Goal: Navigation & Orientation: Find specific page/section

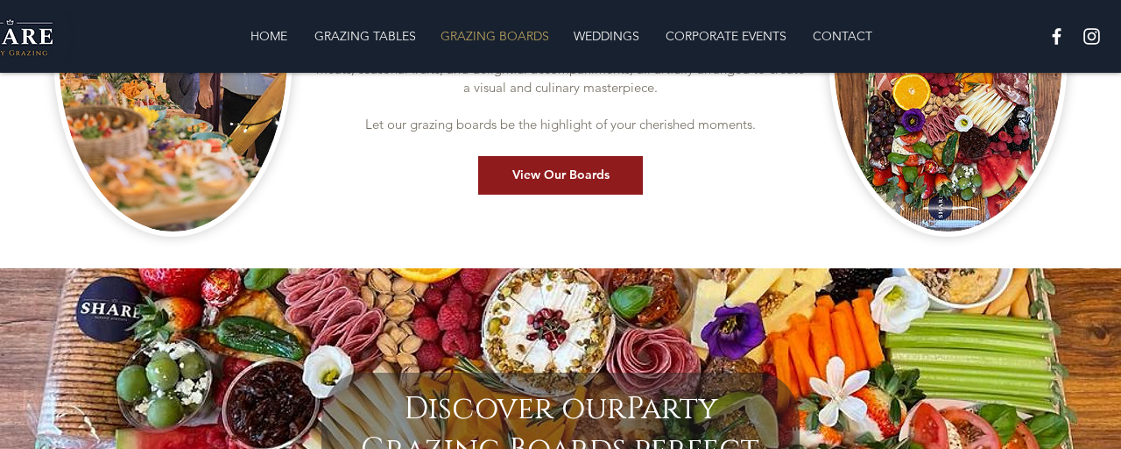
scroll to position [678, 0]
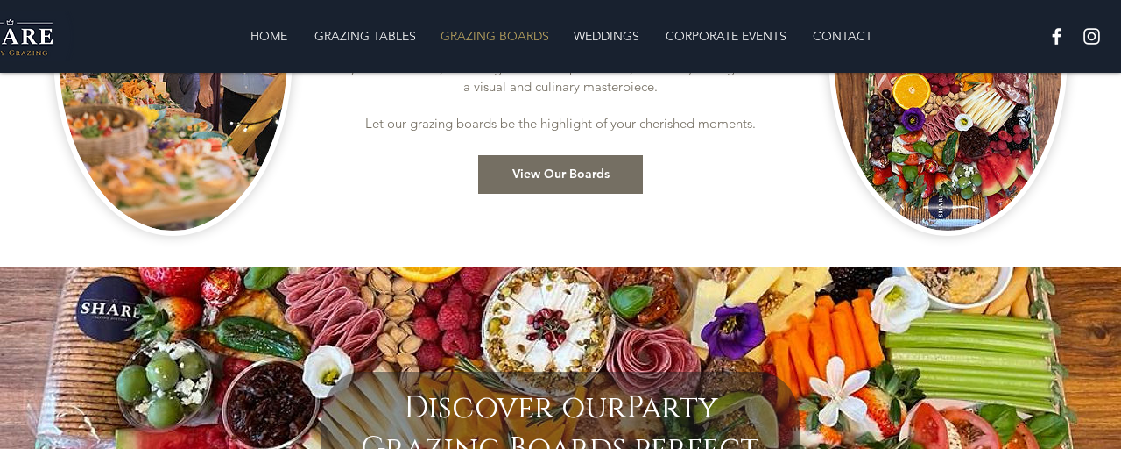
click at [555, 170] on span "View Our Boards" at bounding box center [561, 175] width 97 height 18
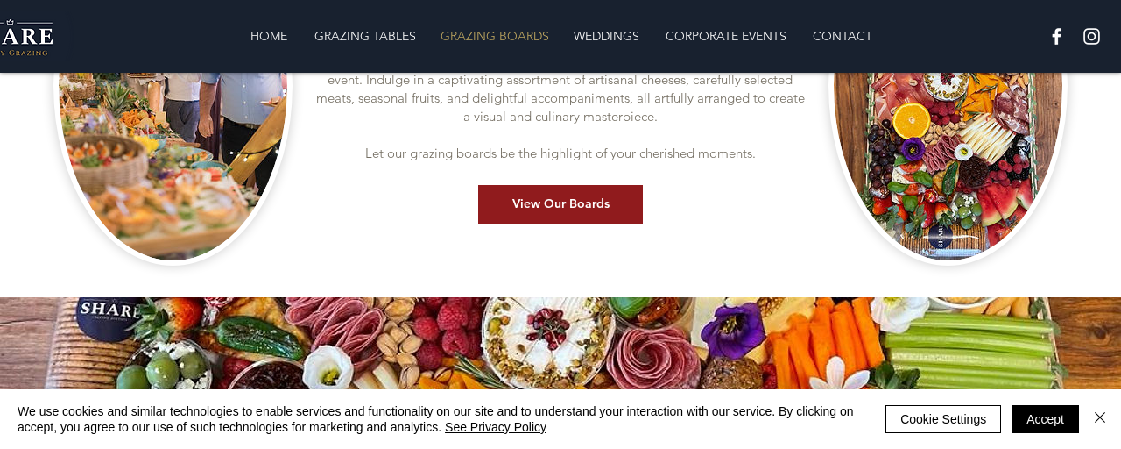
scroll to position [649, 0]
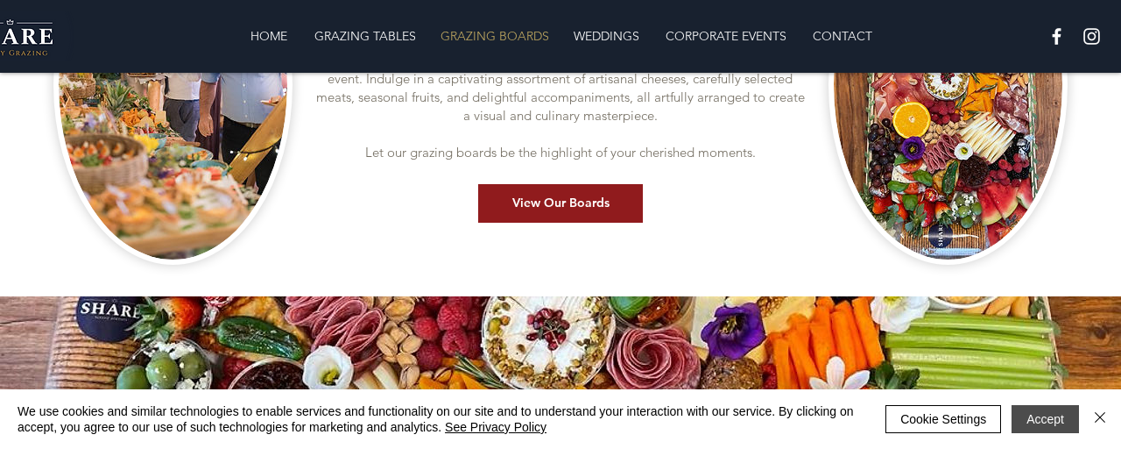
click at [1058, 419] on button "Accept" at bounding box center [1045, 419] width 67 height 28
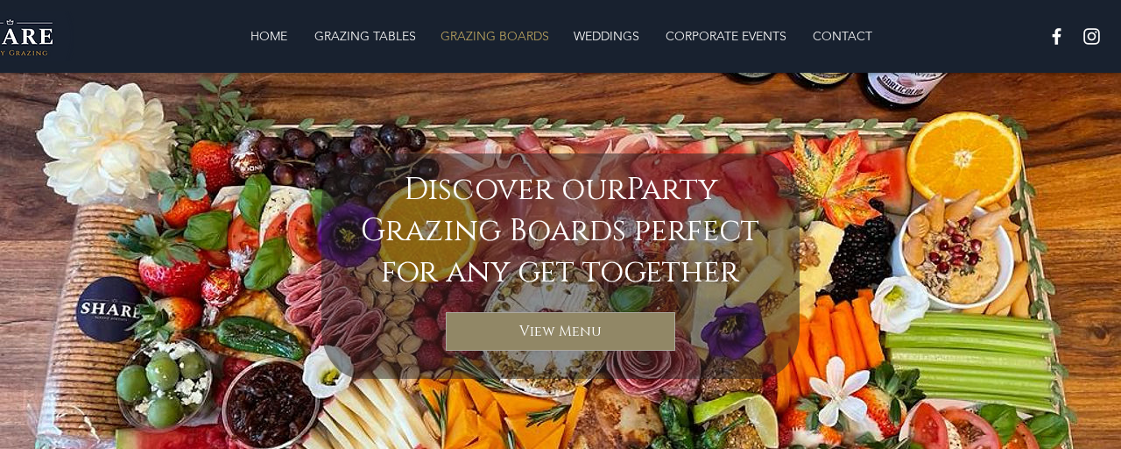
scroll to position [916, 0]
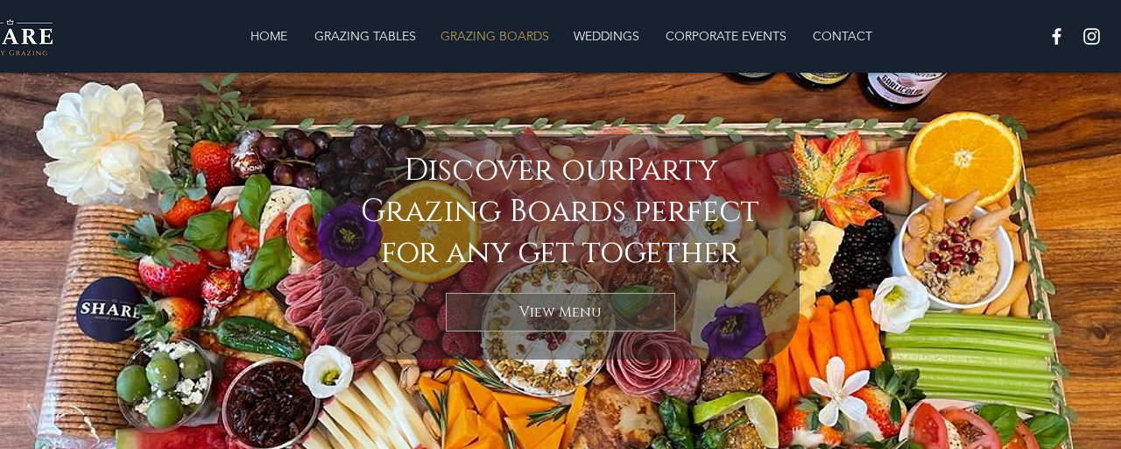
click at [545, 314] on span "View Menu" at bounding box center [561, 311] width 82 height 19
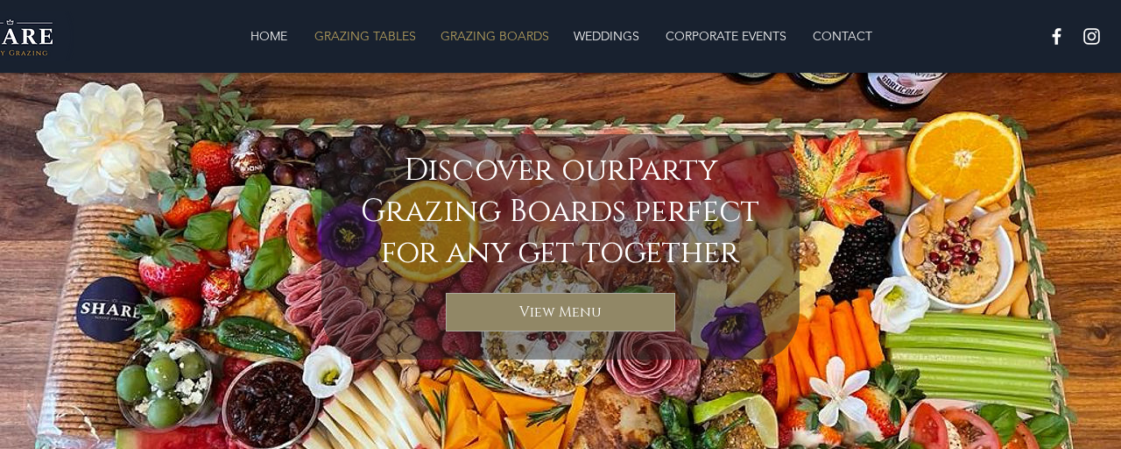
click at [357, 33] on p "GRAZING TABLES" at bounding box center [365, 35] width 119 height 35
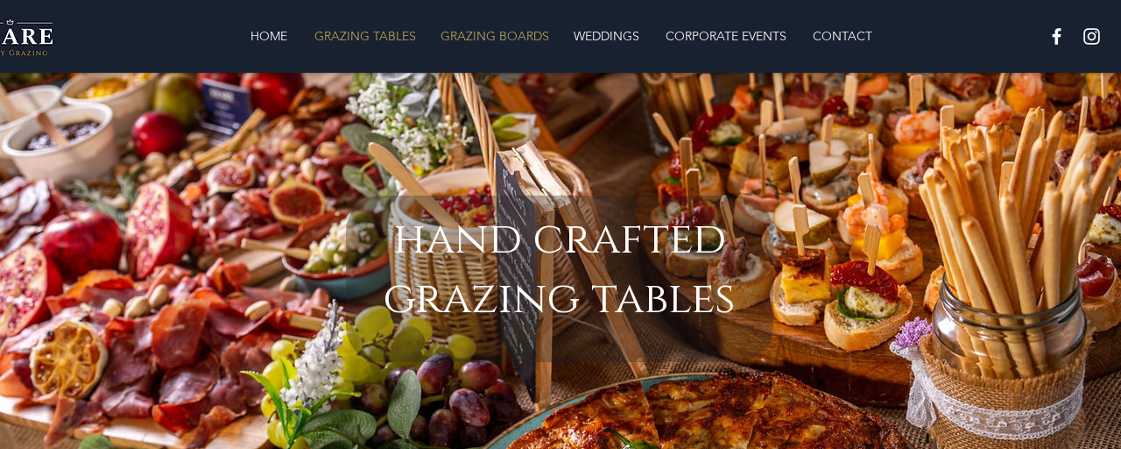
click at [498, 31] on p "GRAZING BOARDS" at bounding box center [495, 35] width 126 height 35
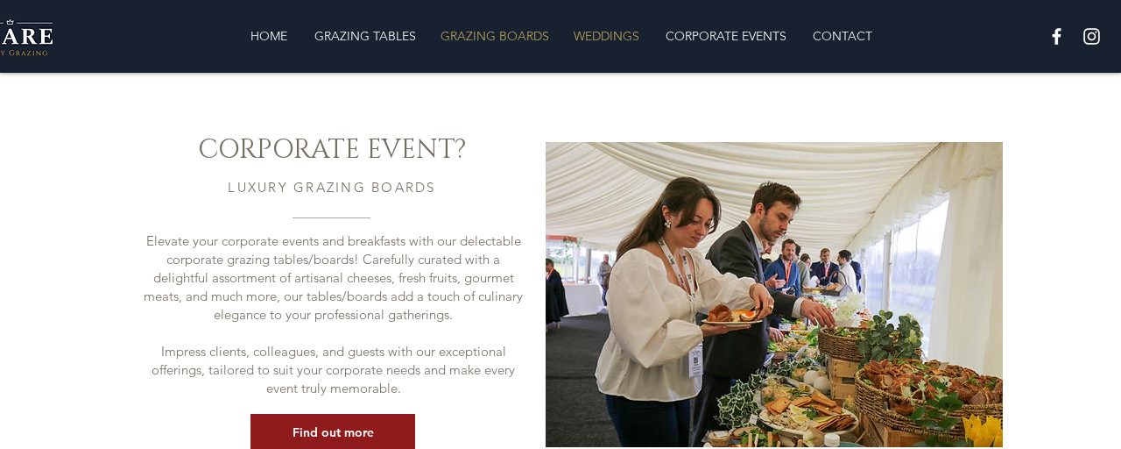
scroll to position [2257, 0]
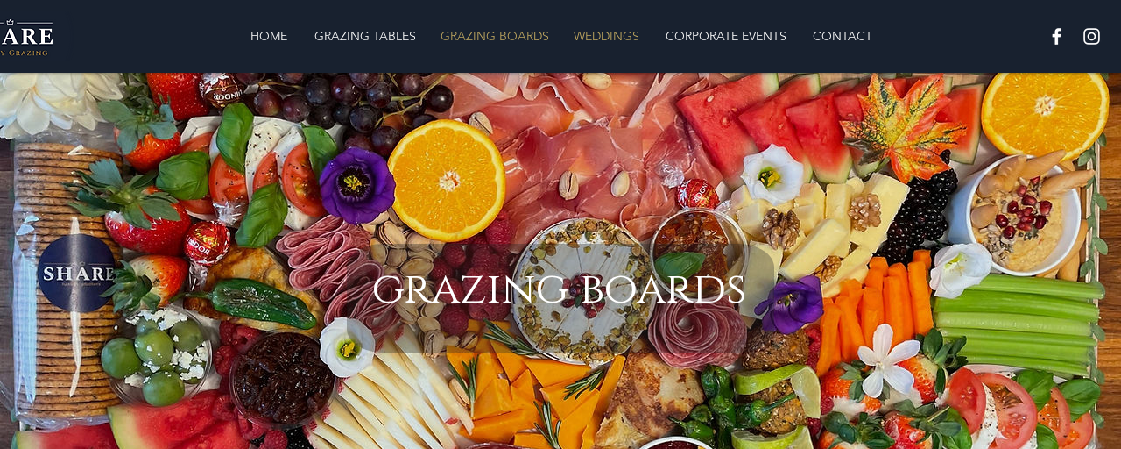
scroll to position [916, 0]
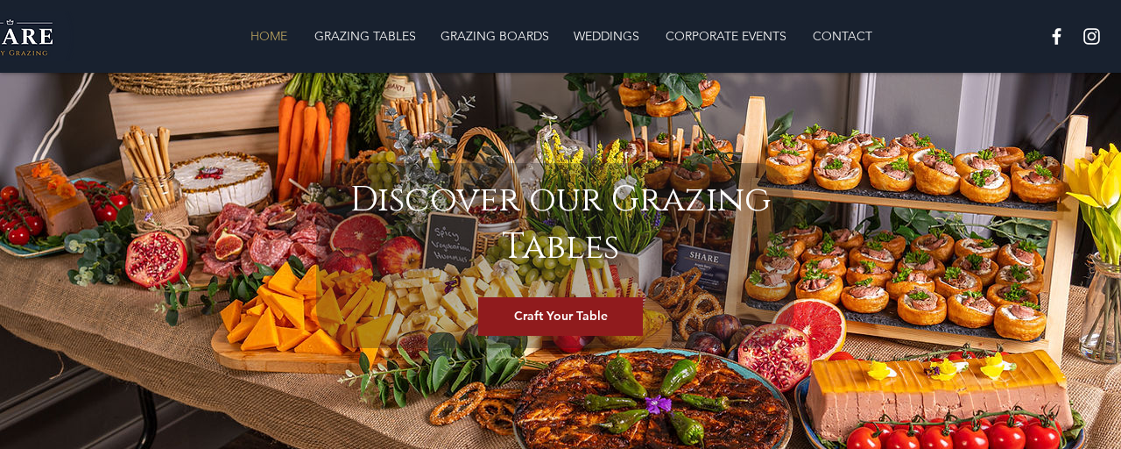
scroll to position [1154, 0]
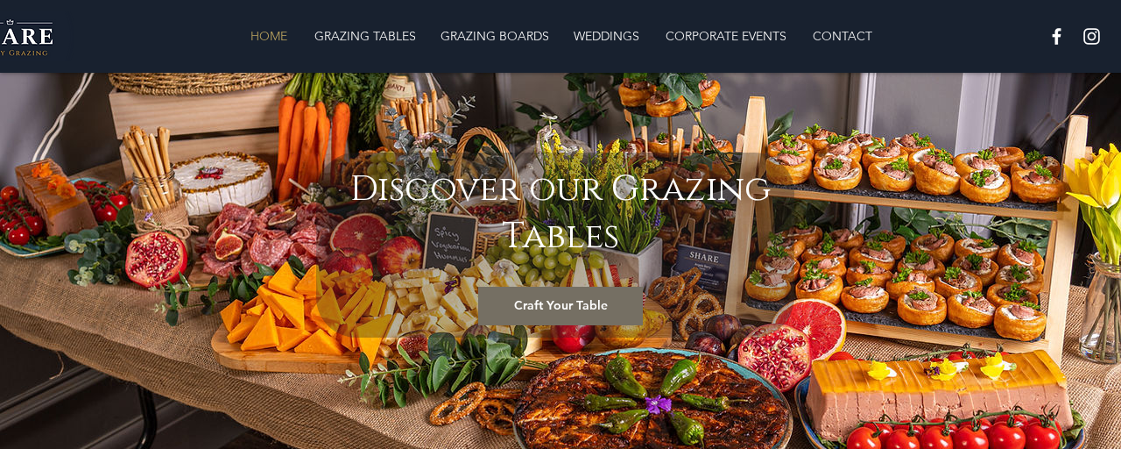
click at [582, 297] on span "Craft Your Table" at bounding box center [561, 306] width 94 height 18
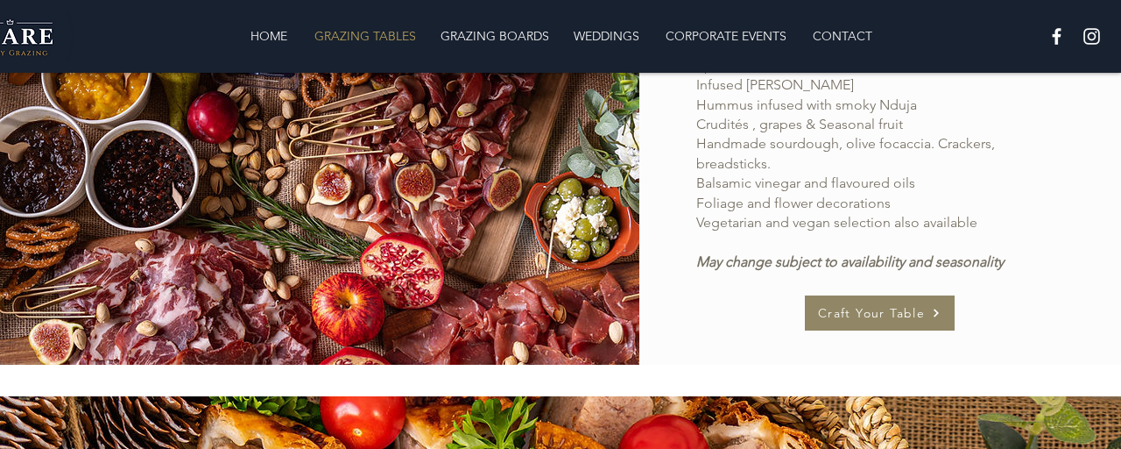
scroll to position [1356, 0]
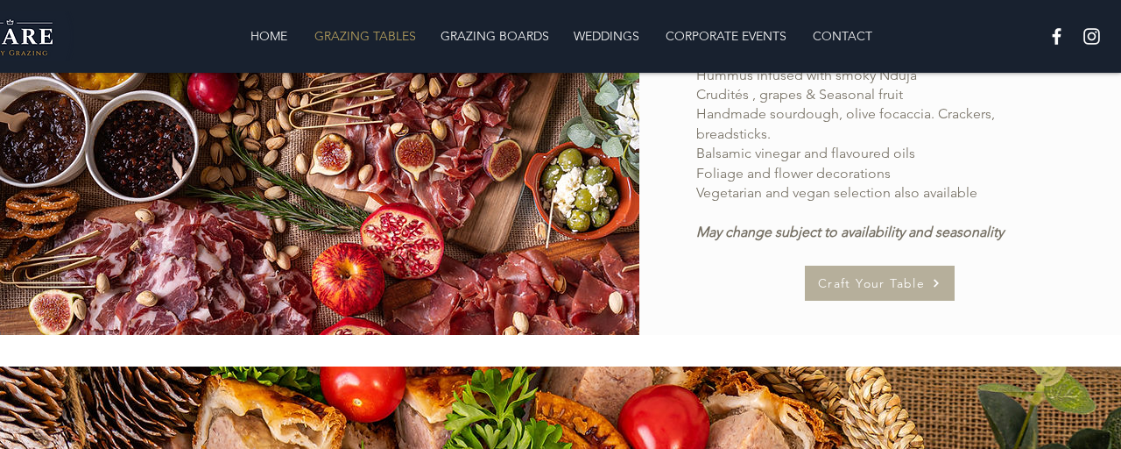
drag, startPoint x: 898, startPoint y: 280, endPoint x: 933, endPoint y: 281, distance: 35.1
click at [899, 280] on span "Craft Your Table" at bounding box center [871, 283] width 107 height 16
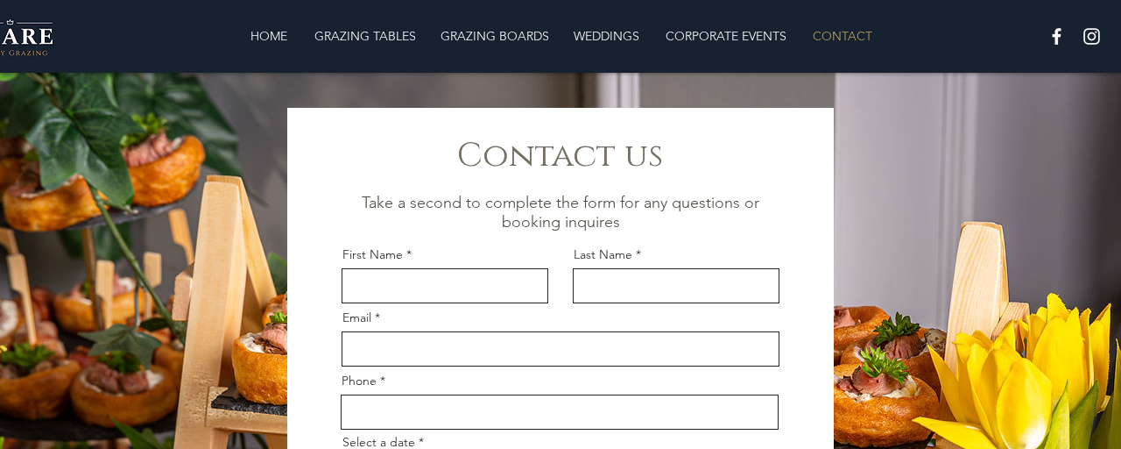
click at [847, 32] on p "CONTACT" at bounding box center [842, 35] width 77 height 35
